Goal: Complete application form: Complete application form

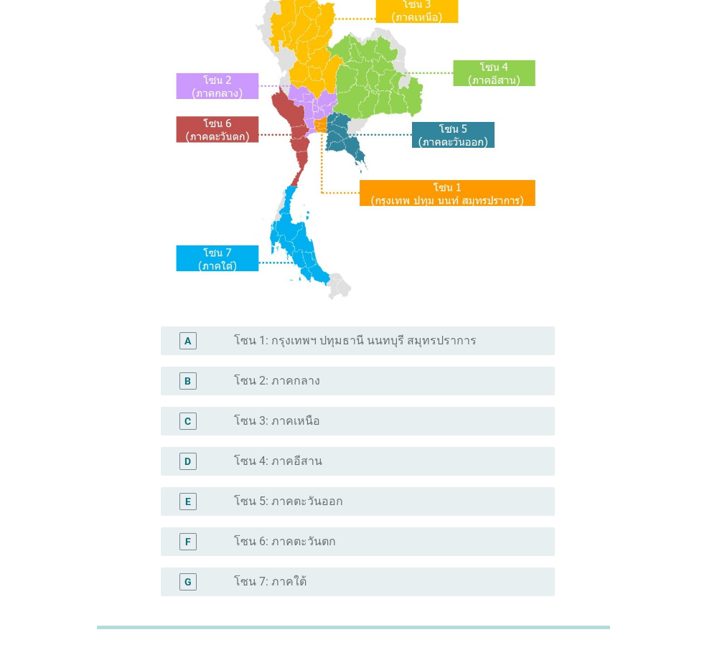
scroll to position [144, 0]
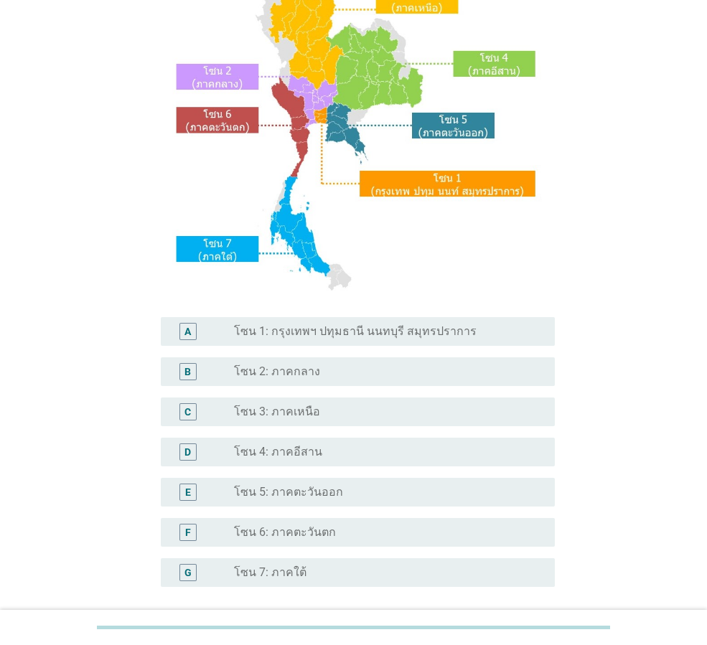
click at [374, 336] on label "โซน 1: กรุงเทพฯ ปทุมธานี นนทบุรี สมุทรปราการ" at bounding box center [355, 331] width 243 height 14
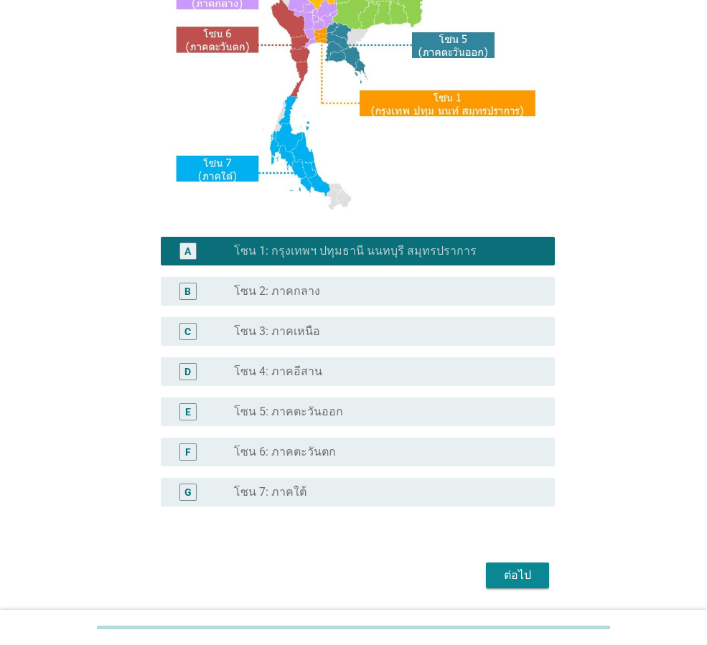
scroll to position [270, 0]
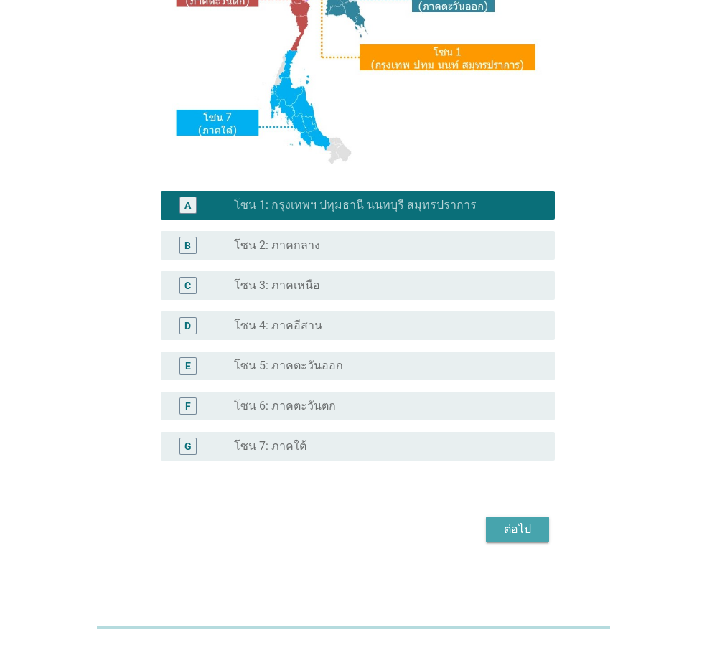
click at [511, 533] on div "ต่อไป" at bounding box center [517, 529] width 40 height 17
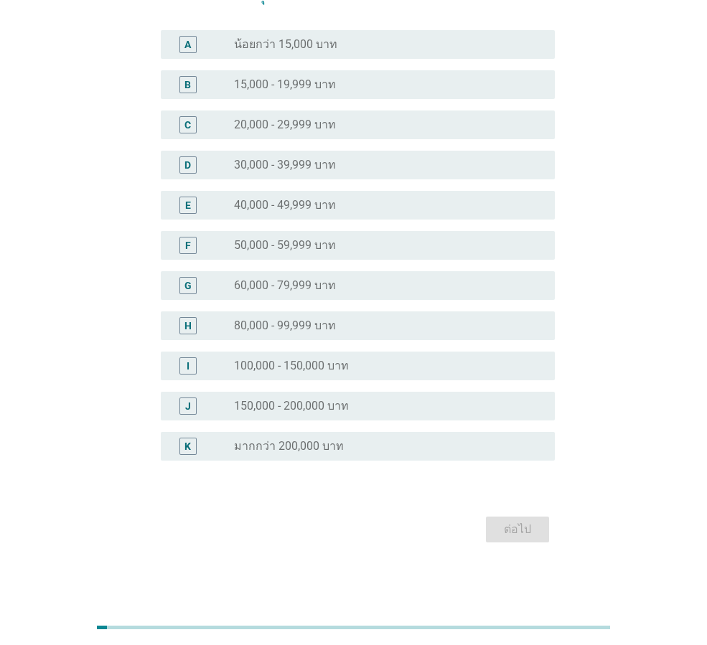
scroll to position [0, 0]
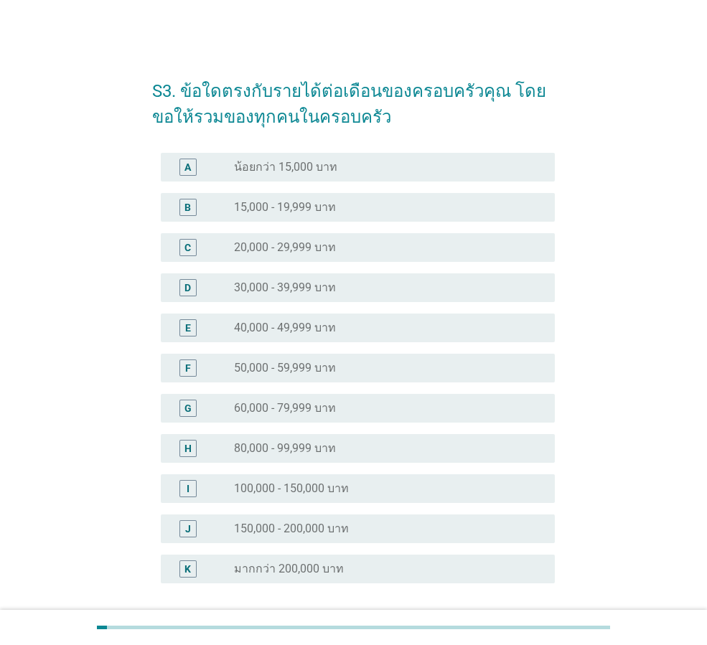
click at [390, 407] on div "radio_button_unchecked 60,000 - 79,999 บาท" at bounding box center [383, 408] width 298 height 14
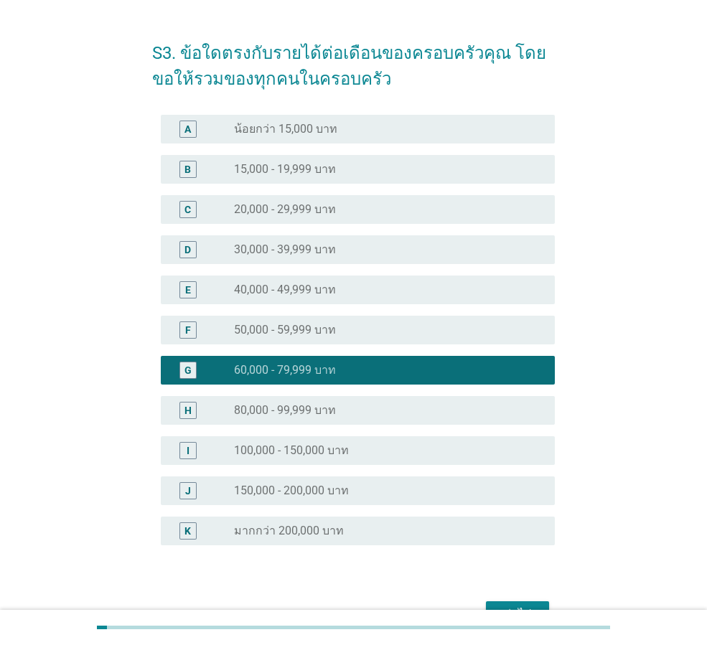
scroll to position [123, 0]
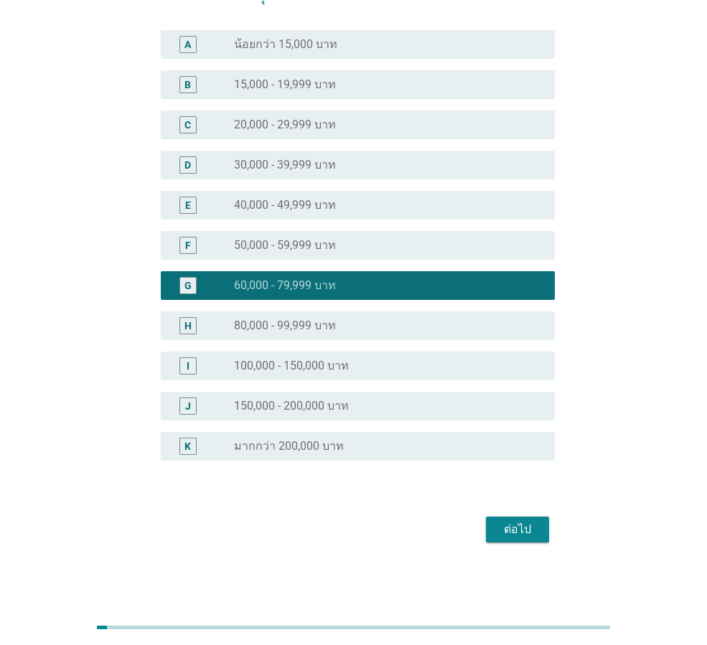
click at [530, 532] on div "ต่อไป" at bounding box center [517, 529] width 40 height 17
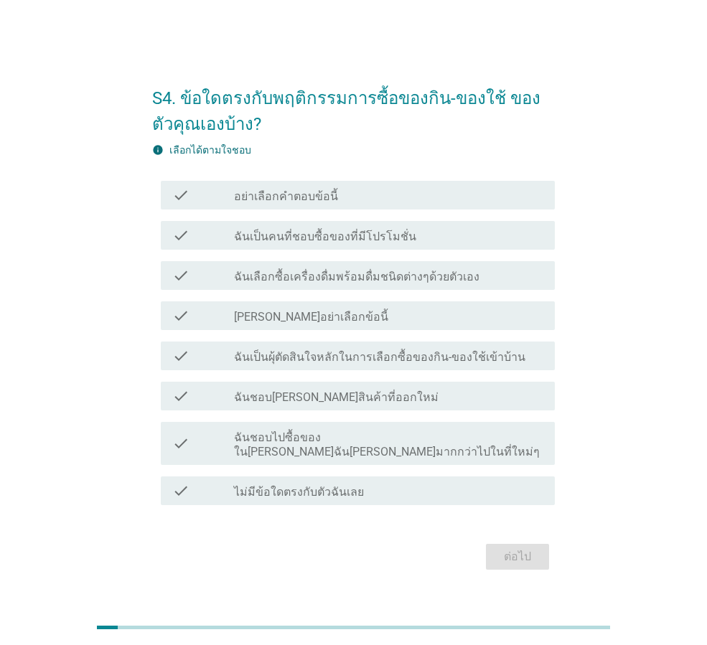
click at [401, 284] on label "ฉันเลือกซื้อเครื่องดื่มพร้อมดื่มชนิดต่างๆด้วยตัวเอง" at bounding box center [356, 277] width 245 height 14
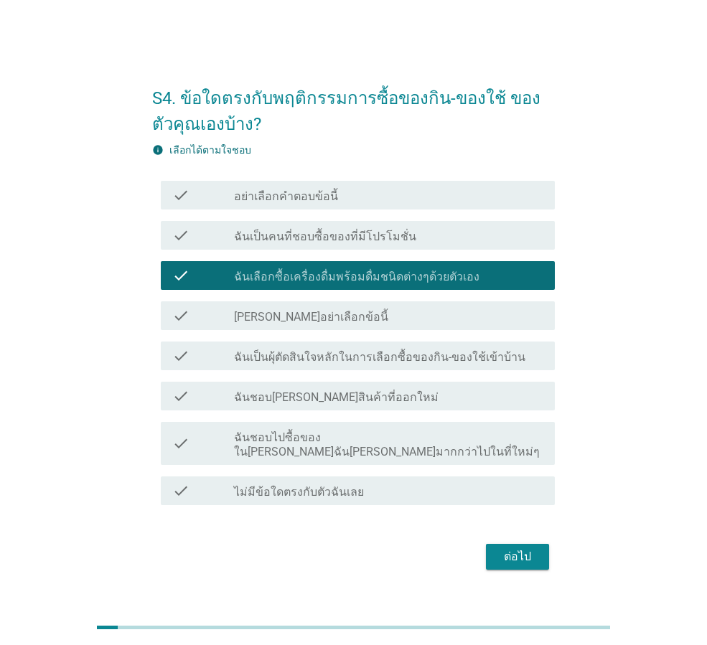
click at [512, 548] on div "ต่อไป" at bounding box center [517, 556] width 40 height 17
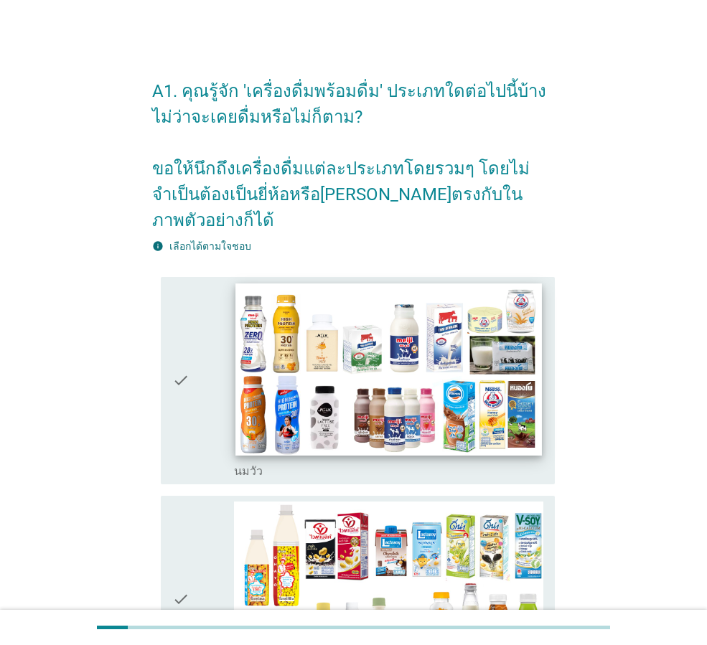
click at [403, 348] on img at bounding box center [388, 369] width 306 height 172
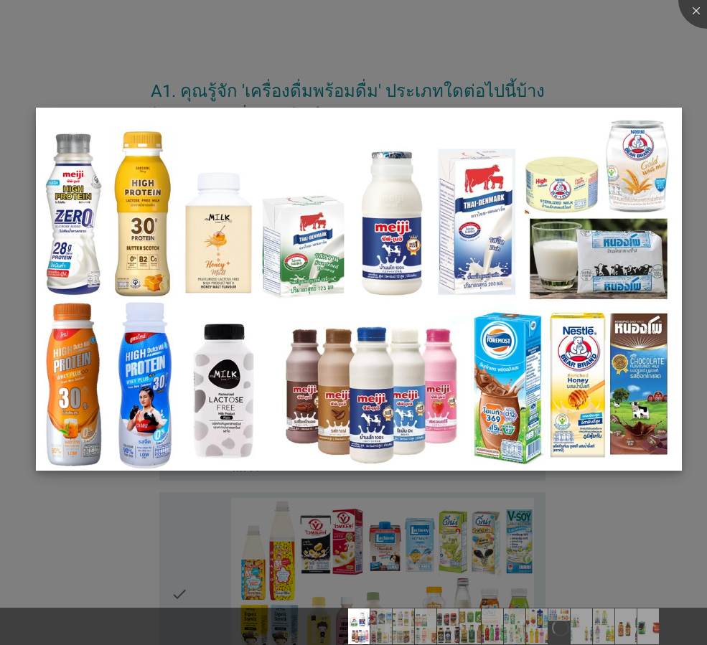
click at [644, 444] on img at bounding box center [359, 289] width 646 height 363
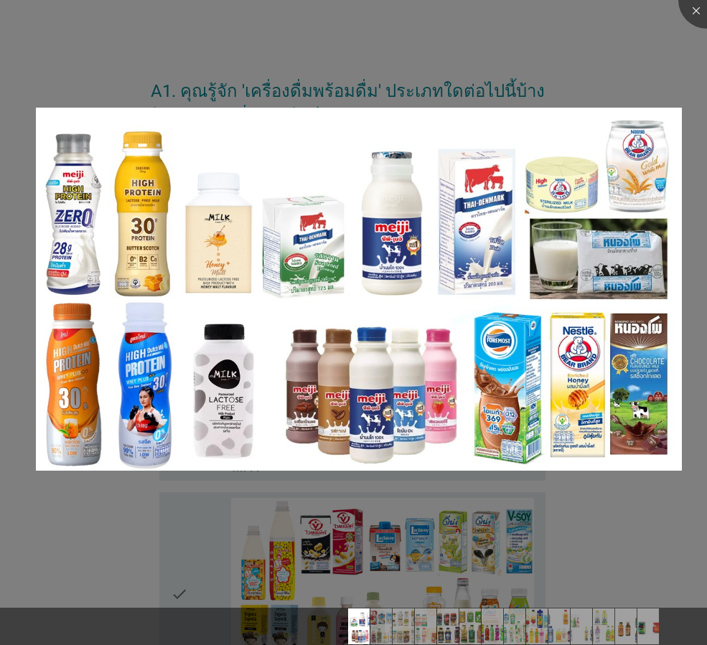
click at [642, 551] on div at bounding box center [353, 322] width 707 height 645
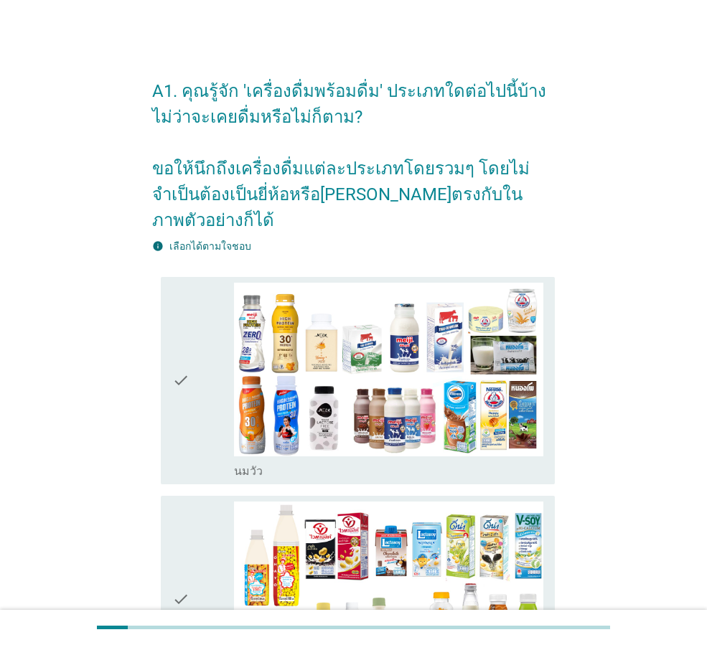
click at [182, 362] on icon "check" at bounding box center [180, 381] width 17 height 196
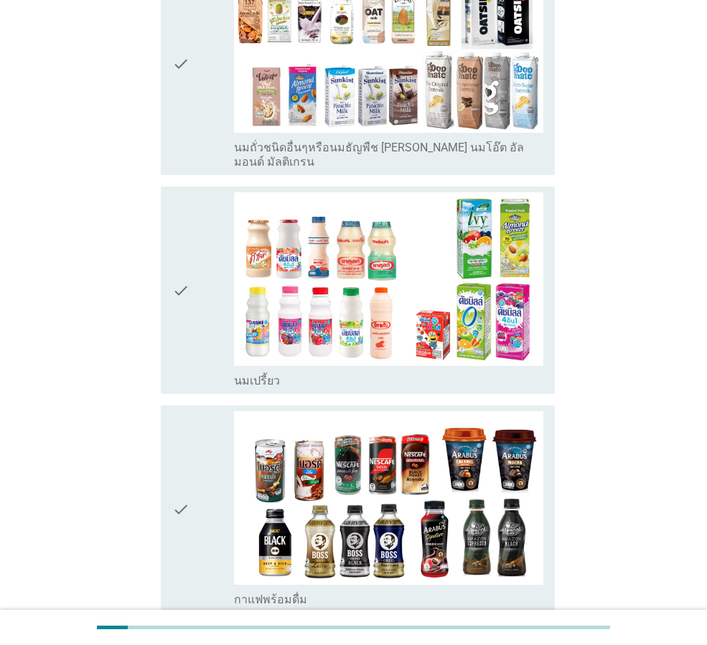
scroll to position [789, 0]
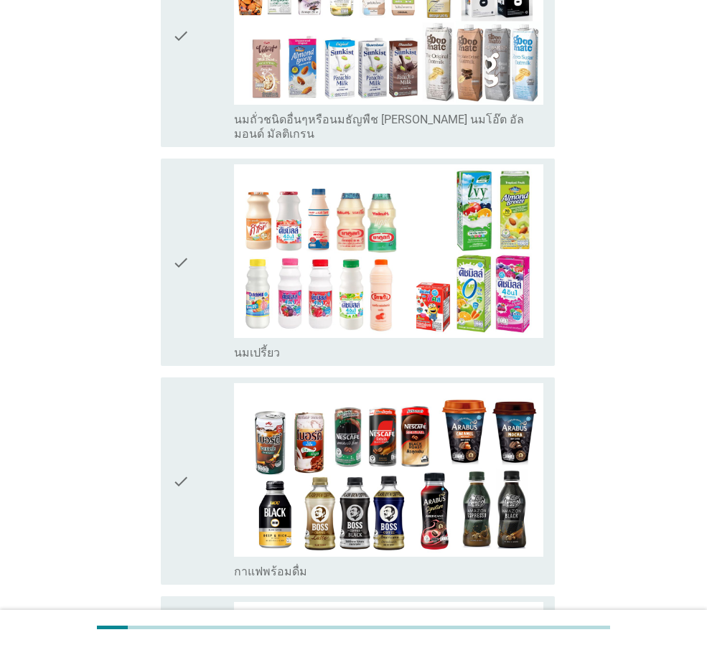
click at [187, 223] on icon "check" at bounding box center [180, 262] width 17 height 196
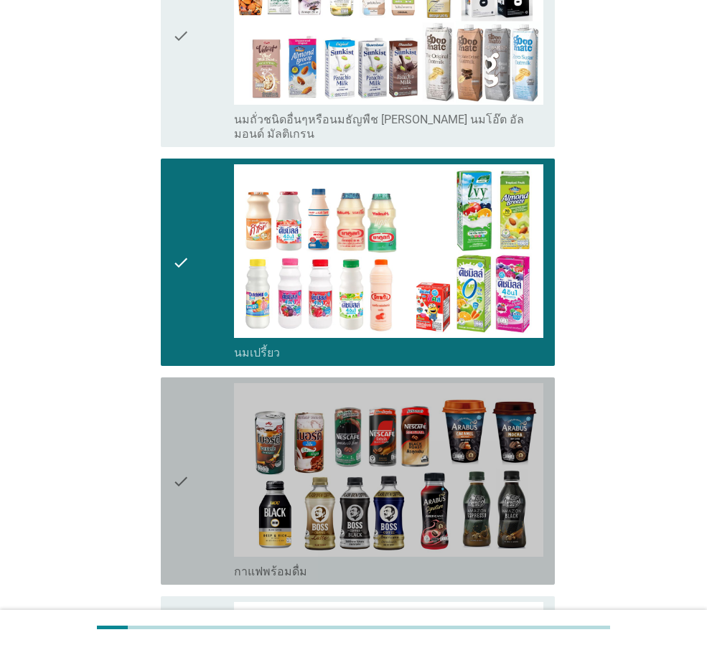
click at [202, 413] on div "check" at bounding box center [203, 481] width 62 height 196
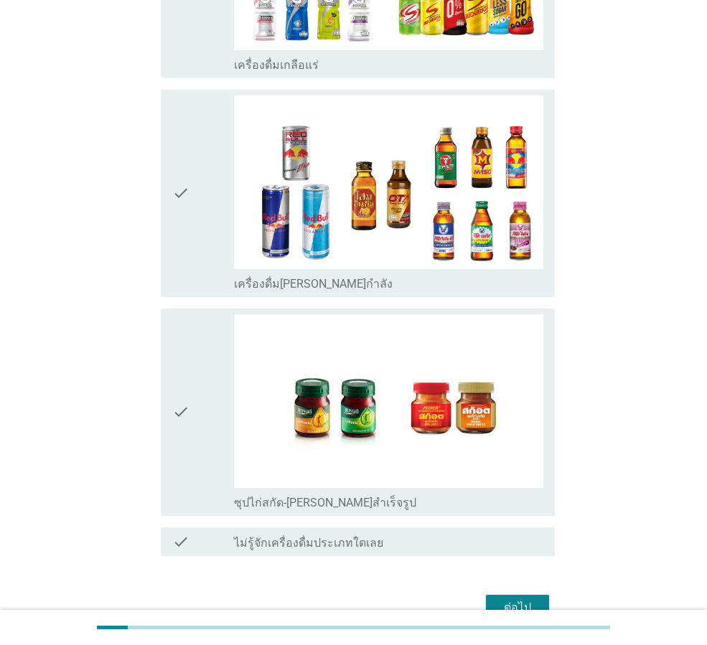
scroll to position [2868, 0]
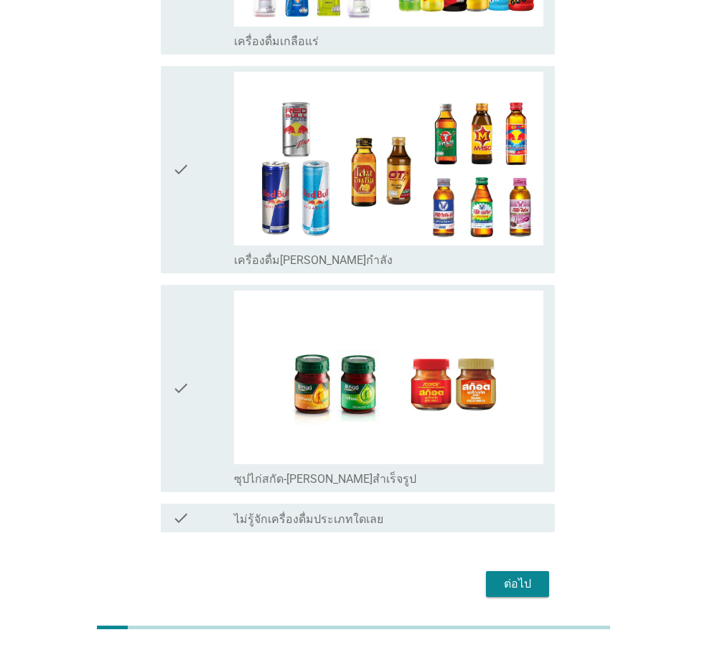
click at [502, 576] on div "ต่อไป" at bounding box center [517, 584] width 40 height 17
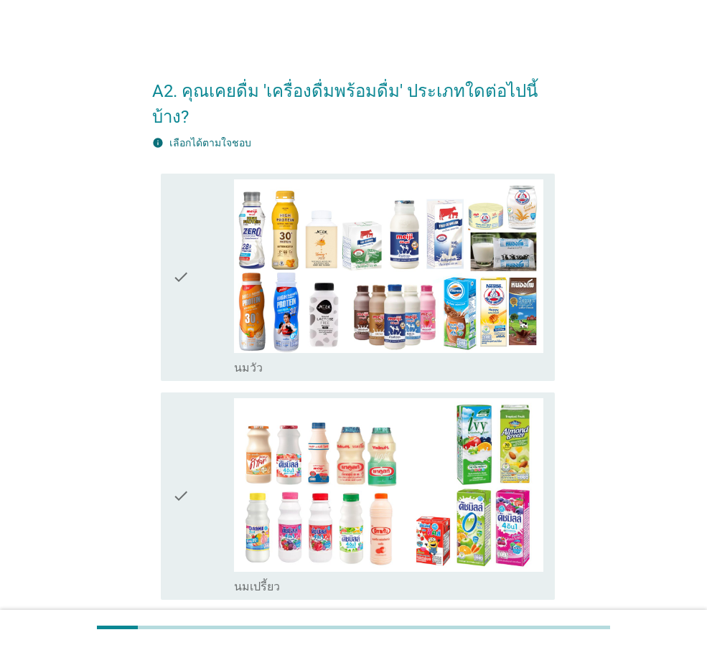
click at [154, 462] on div "check check_box_outline_blank นมเปรี้ยว" at bounding box center [353, 496] width 403 height 219
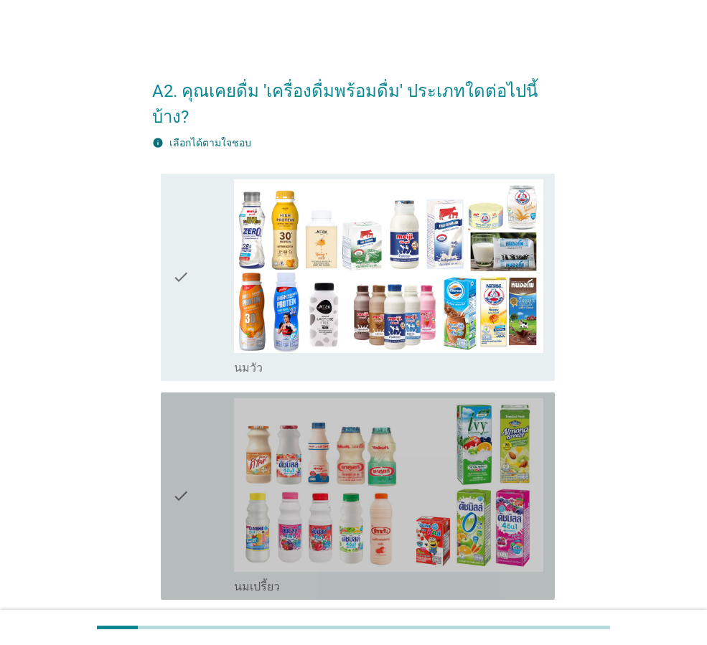
click at [165, 465] on div "check check_box_outline_blank นมเปรี้ยว" at bounding box center [358, 496] width 394 height 207
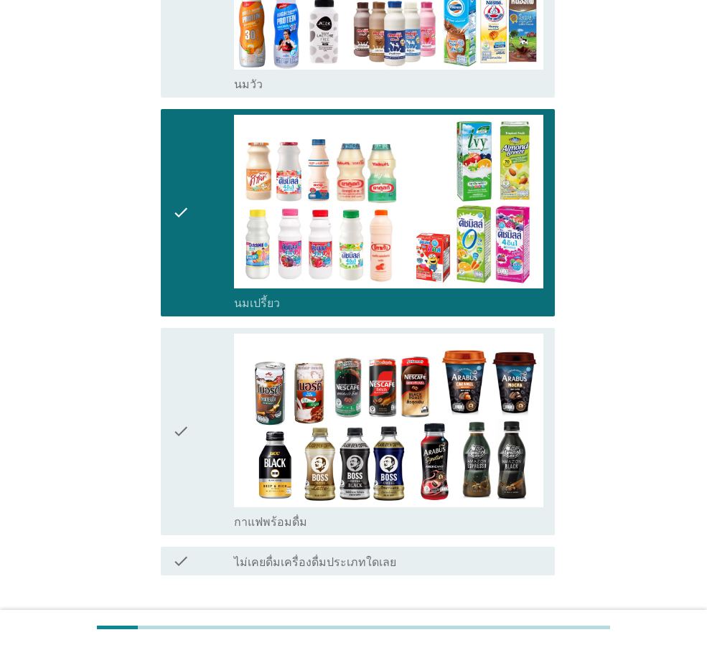
scroll to position [356, 0]
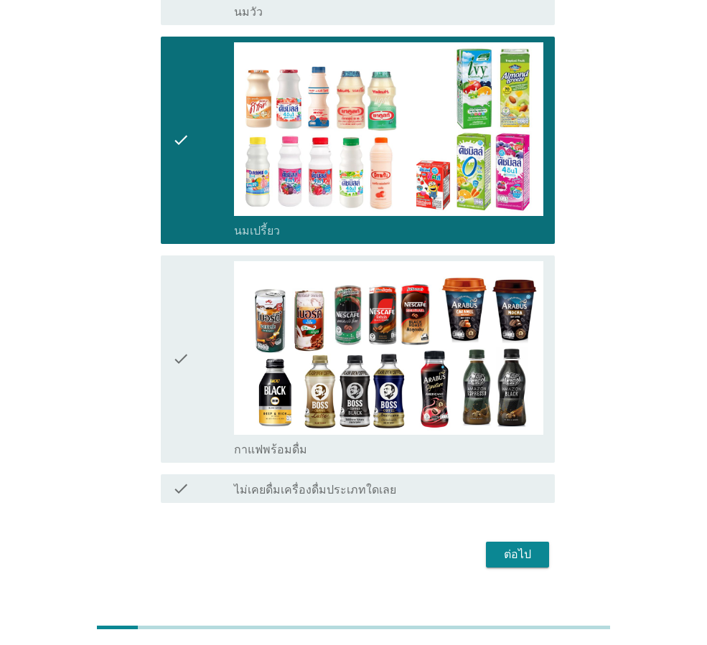
click at [509, 546] on div "ต่อไป" at bounding box center [517, 554] width 40 height 17
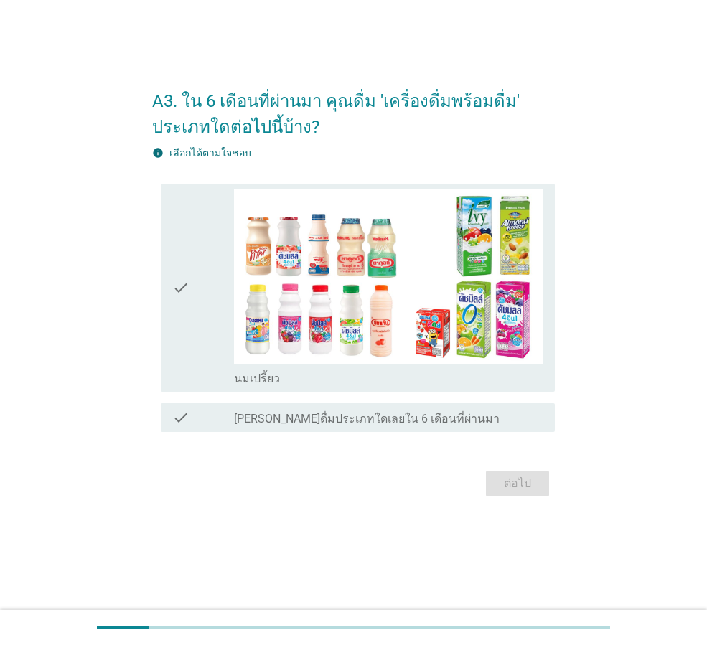
scroll to position [0, 0]
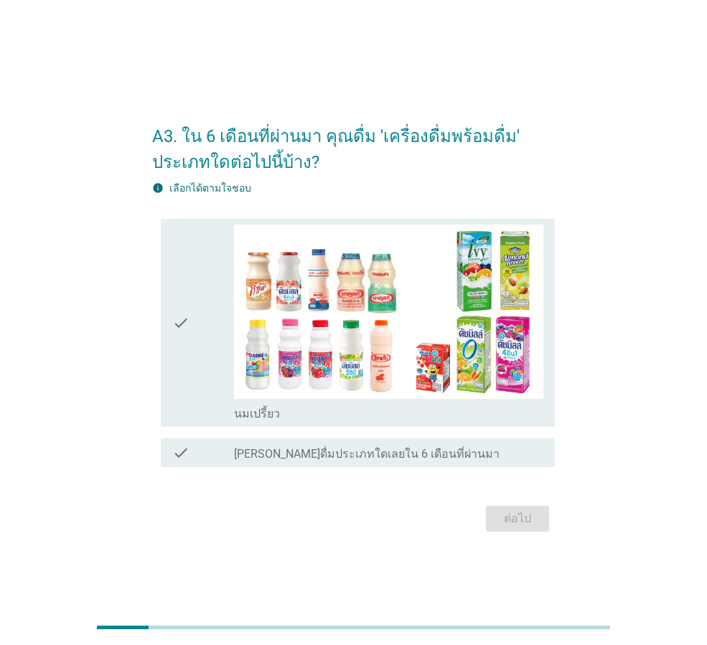
click at [160, 316] on div "check check_box นมเปรี้ยว" at bounding box center [353, 322] width 403 height 219
click at [176, 332] on icon "check" at bounding box center [180, 323] width 17 height 196
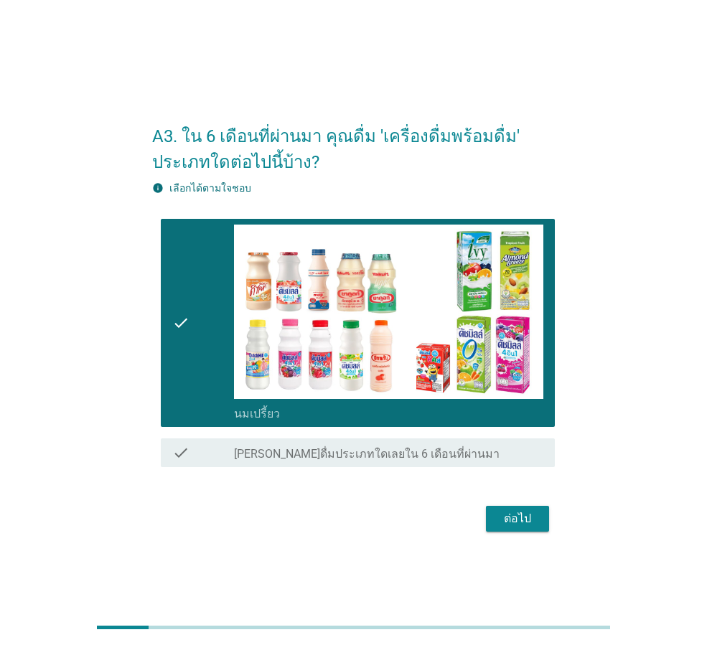
click at [500, 516] on div "ต่อไป" at bounding box center [517, 518] width 40 height 17
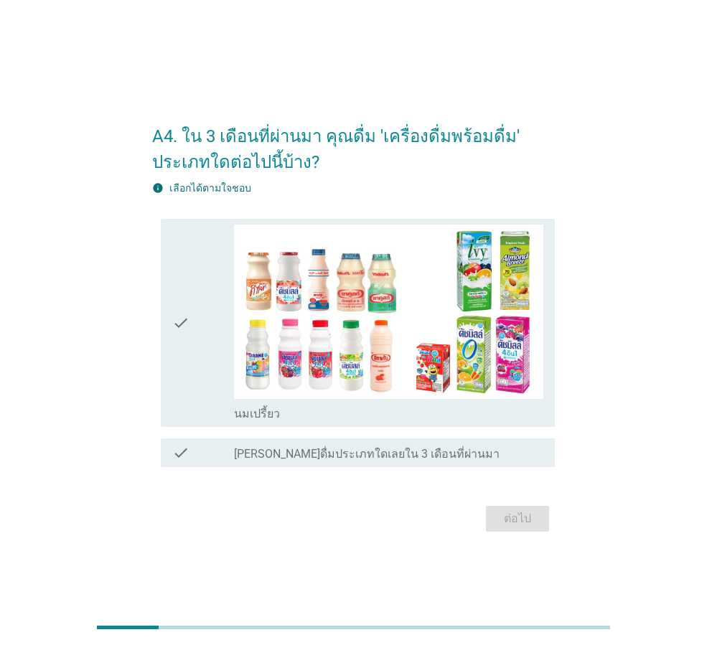
click at [203, 311] on div "check" at bounding box center [203, 323] width 62 height 196
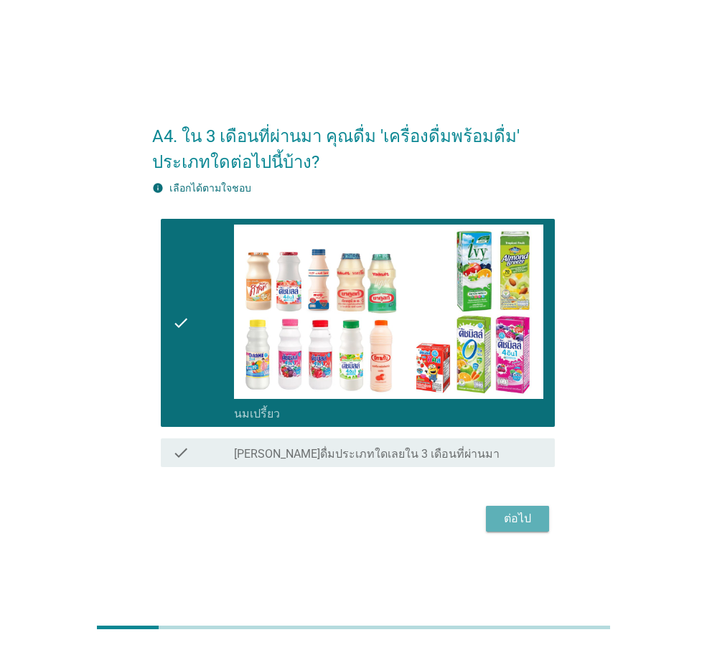
click at [528, 523] on div "ต่อไป" at bounding box center [517, 518] width 40 height 17
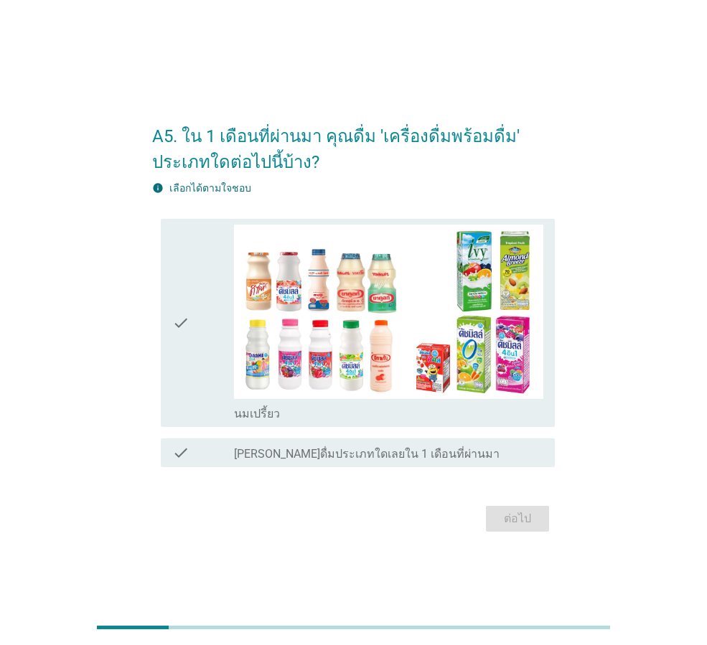
click at [189, 352] on icon "check" at bounding box center [180, 323] width 17 height 196
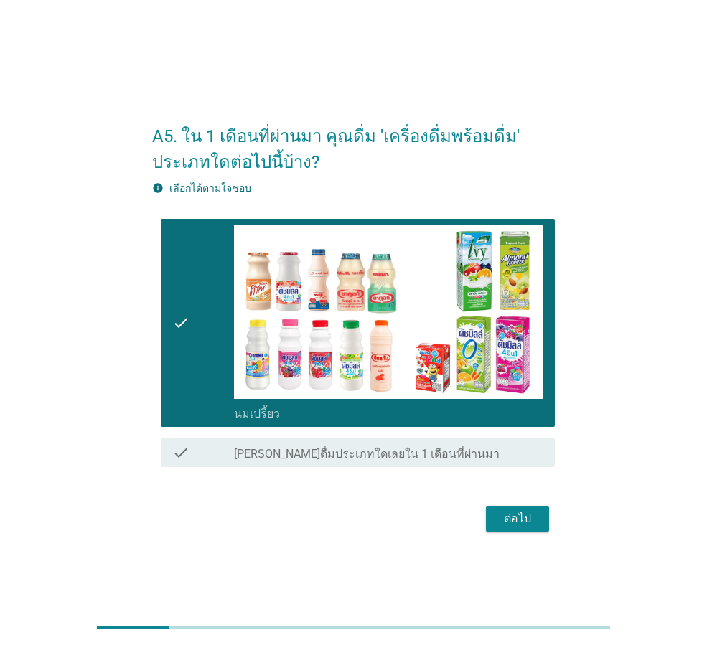
click at [531, 511] on div "ต่อไป" at bounding box center [517, 518] width 40 height 17
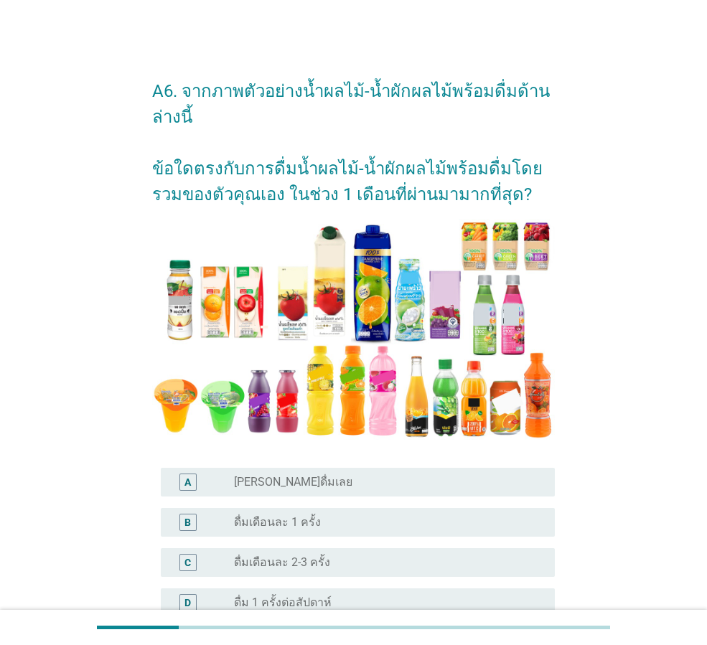
click at [390, 525] on div "radio_button_unchecked ดื่มเดือนละ 1 ครั้ง" at bounding box center [383, 522] width 298 height 14
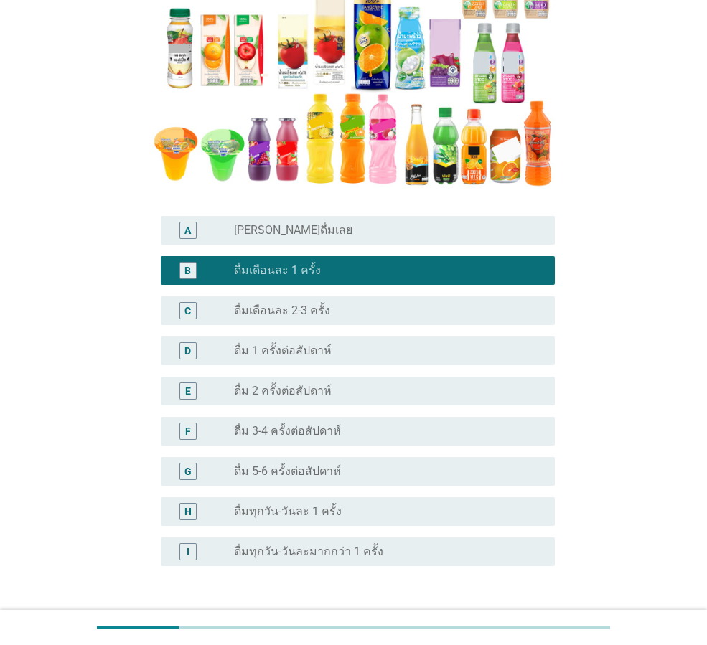
scroll to position [357, 0]
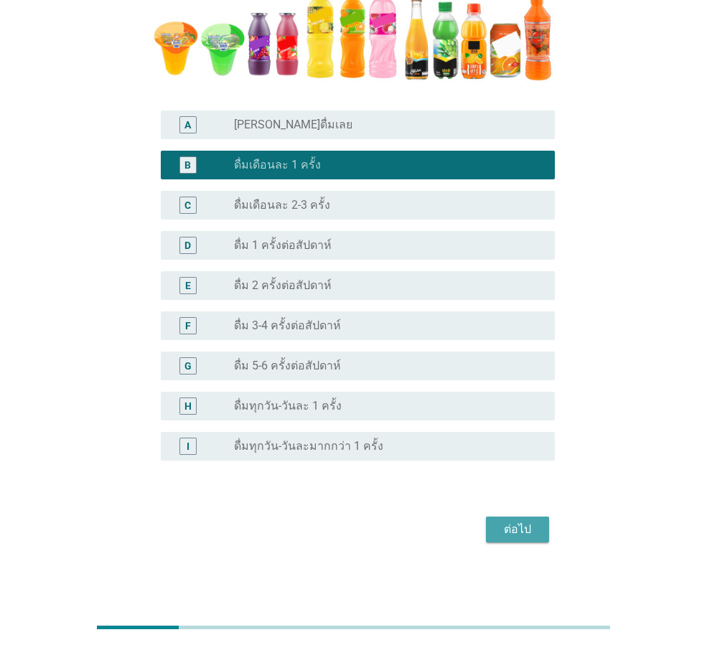
click at [497, 522] on div "ต่อไป" at bounding box center [517, 529] width 40 height 17
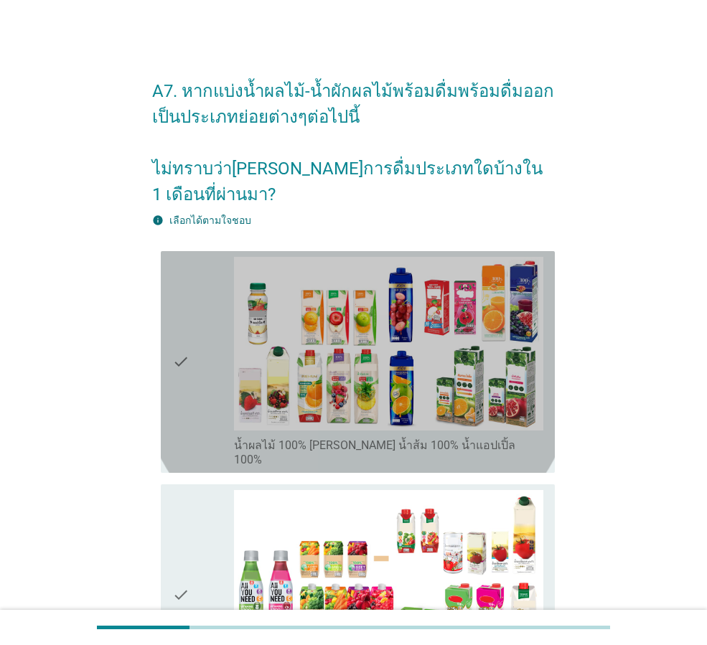
click at [172, 324] on div "check check_box_outline_blank น้ำผลไม้ 100% [PERSON_NAME] น้ำส้ม 100% น้ำแอปเปิ…" at bounding box center [358, 362] width 394 height 222
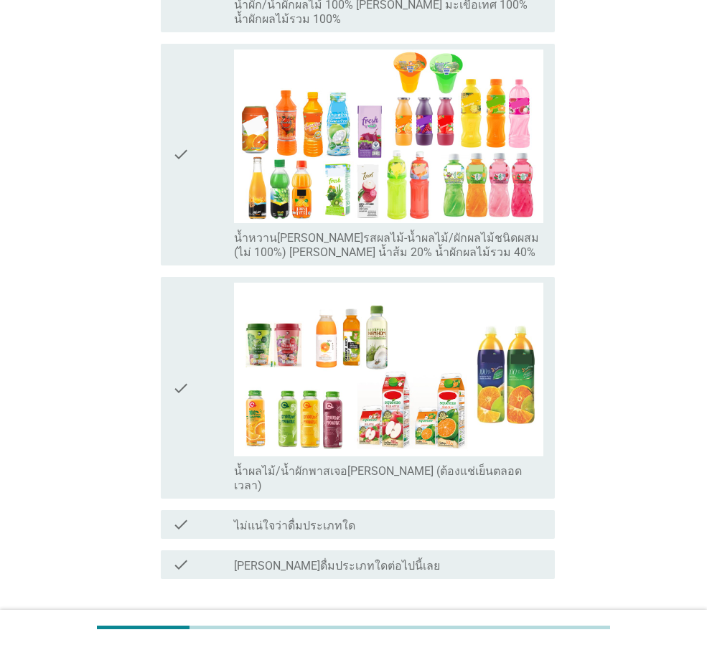
scroll to position [721, 0]
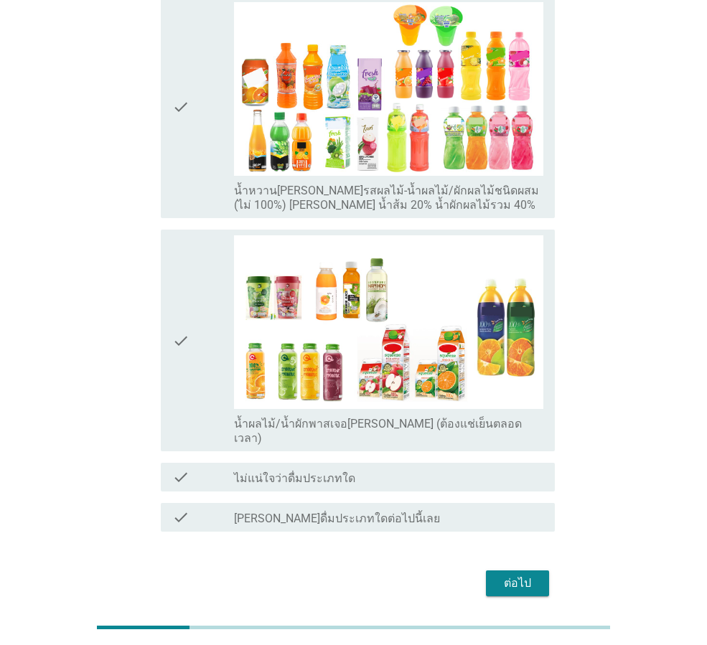
click at [528, 575] on div "ต่อไป" at bounding box center [517, 583] width 40 height 17
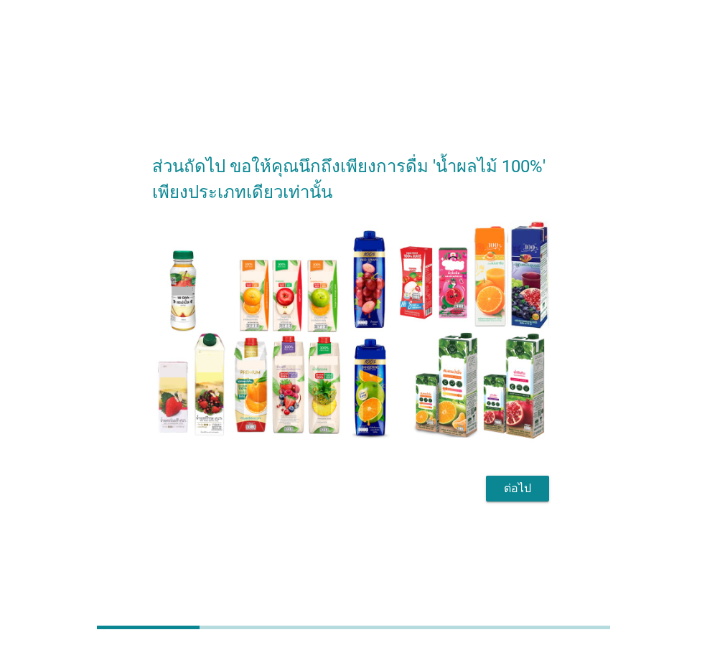
click at [535, 491] on div "ต่อไป" at bounding box center [517, 488] width 40 height 17
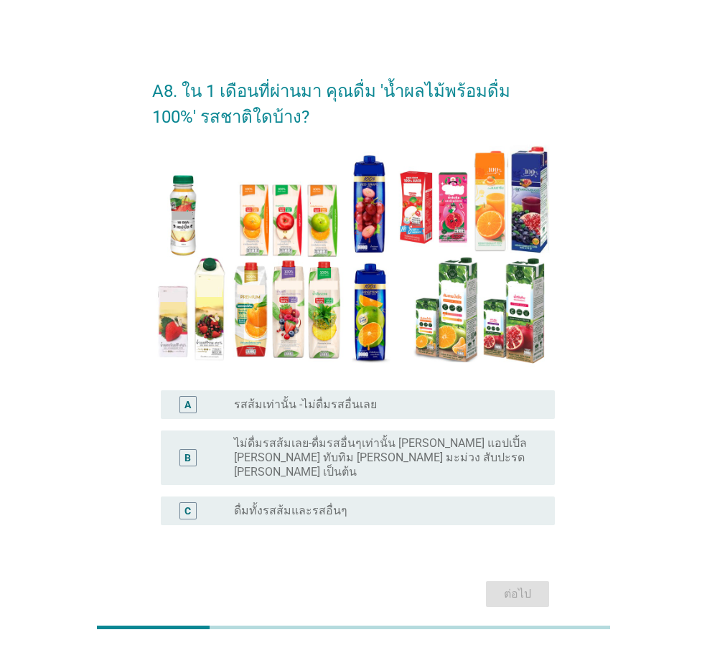
click at [393, 458] on label "ไม่ดื่มรสส้มเลย-ดื่มรสอื่นๆเท่านั้น [PERSON_NAME] แอปเปิ้ล [PERSON_NAME] ทับทิม…" at bounding box center [383, 457] width 298 height 43
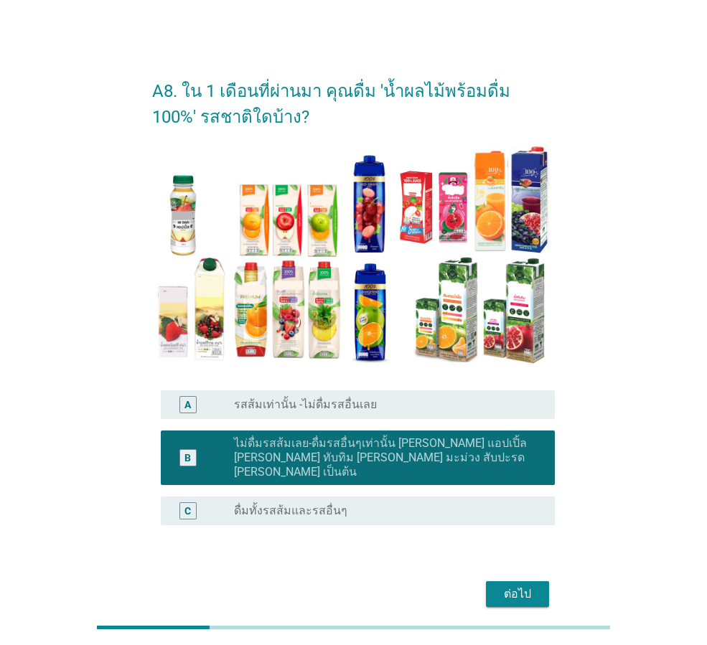
click at [529, 593] on div "ต่อไป" at bounding box center [353, 594] width 403 height 34
click at [528, 586] on div "ต่อไป" at bounding box center [517, 594] width 40 height 17
